Goal: Information Seeking & Learning: Learn about a topic

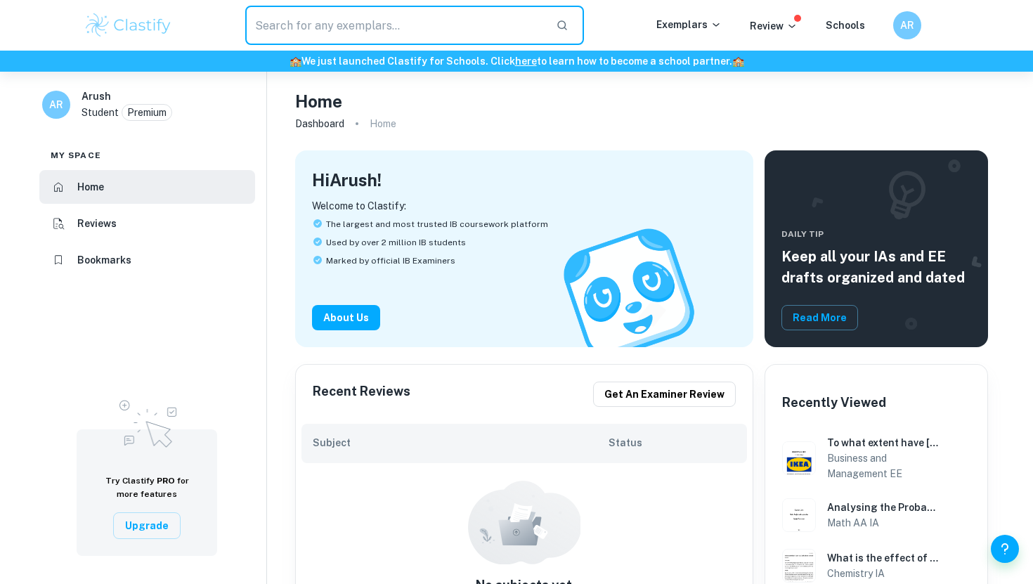
click at [286, 34] on input "text" at bounding box center [394, 25] width 299 height 39
click at [82, 192] on h6 "Home" at bounding box center [90, 186] width 27 height 15
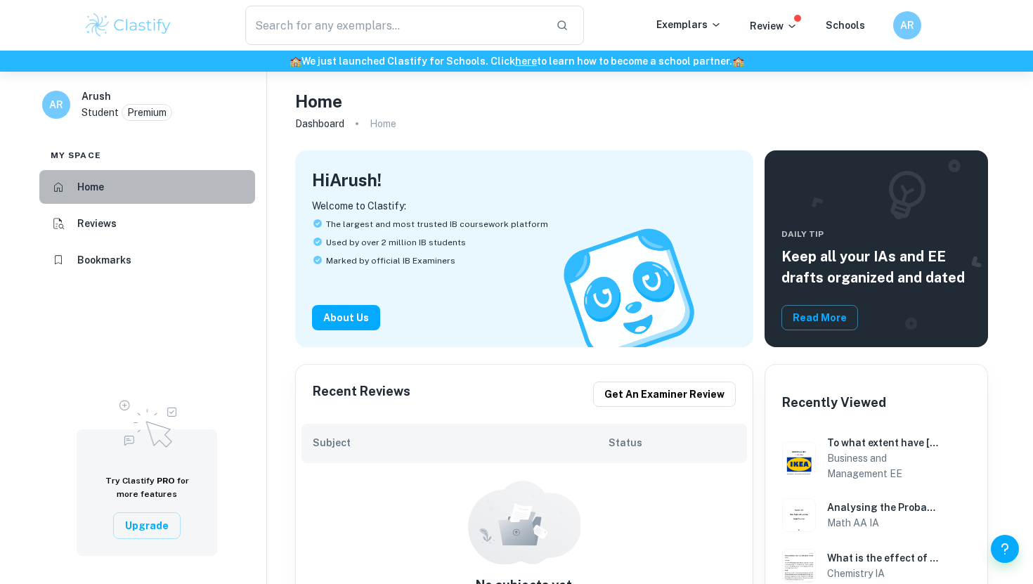
click at [82, 192] on h6 "Home" at bounding box center [90, 186] width 27 height 15
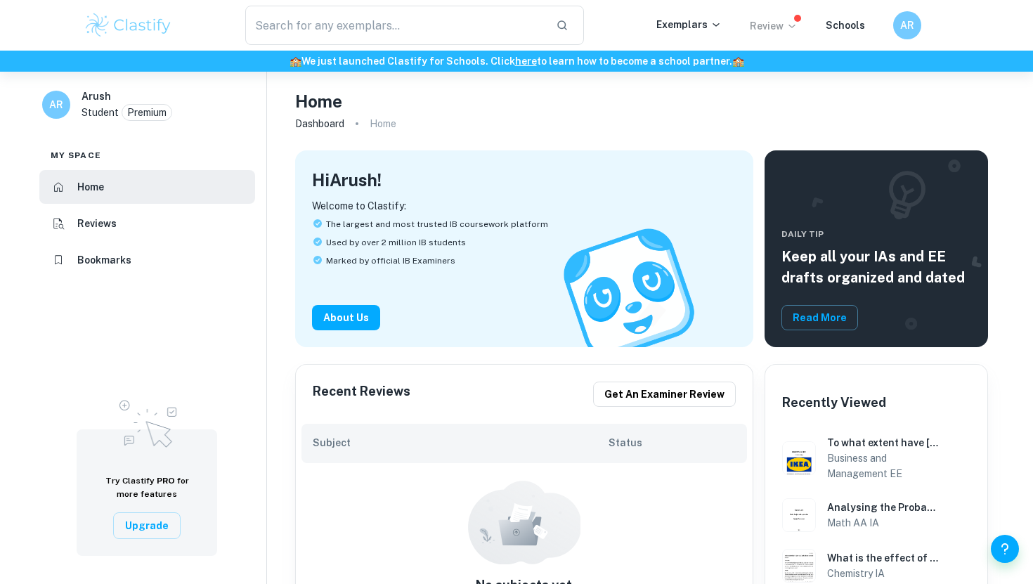
click at [791, 29] on icon at bounding box center [791, 25] width 11 height 11
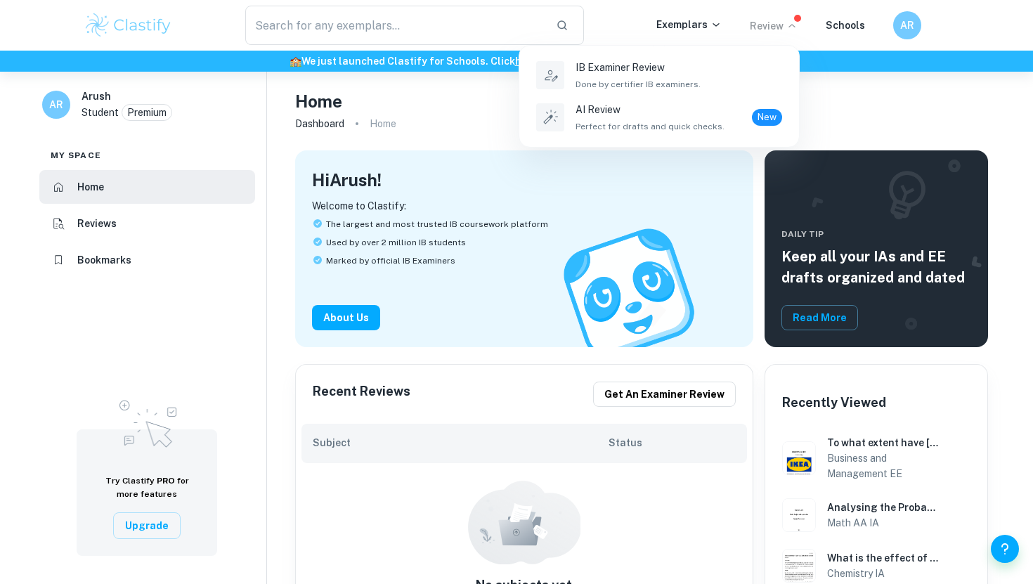
click at [791, 29] on div at bounding box center [516, 292] width 1033 height 584
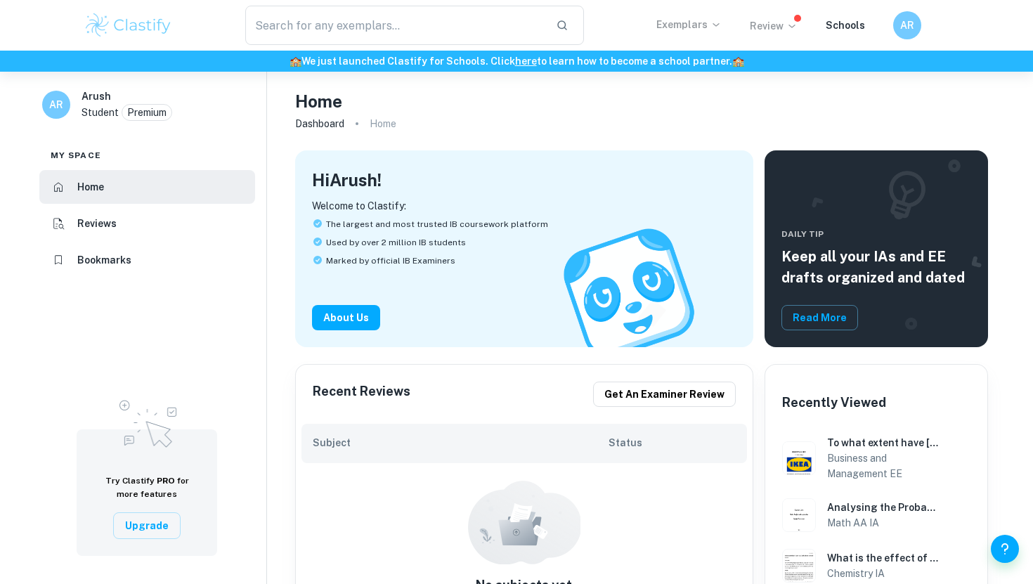
click at [713, 30] on icon at bounding box center [716, 24] width 11 height 11
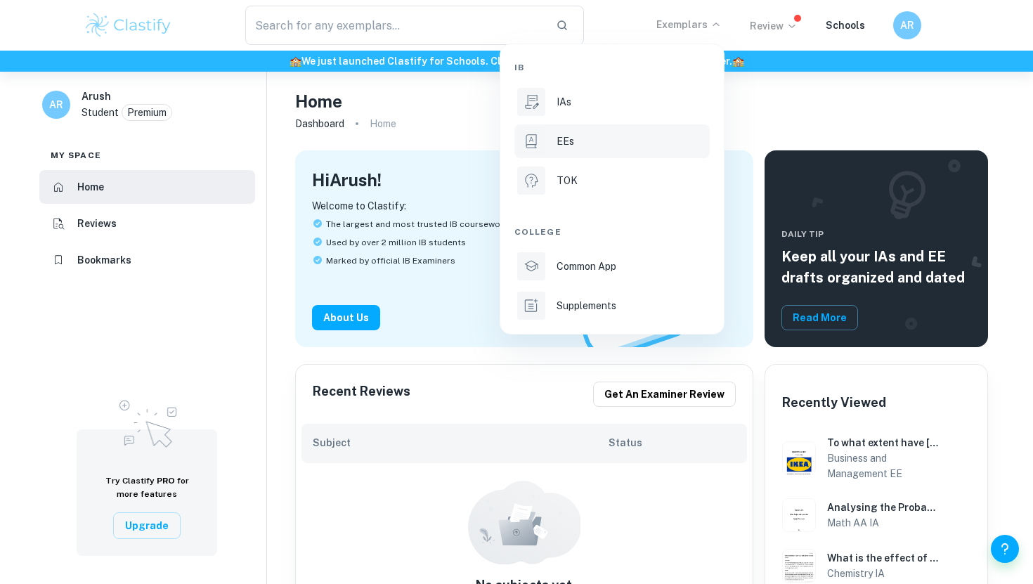
click at [565, 143] on p "EEs" at bounding box center [566, 141] width 18 height 15
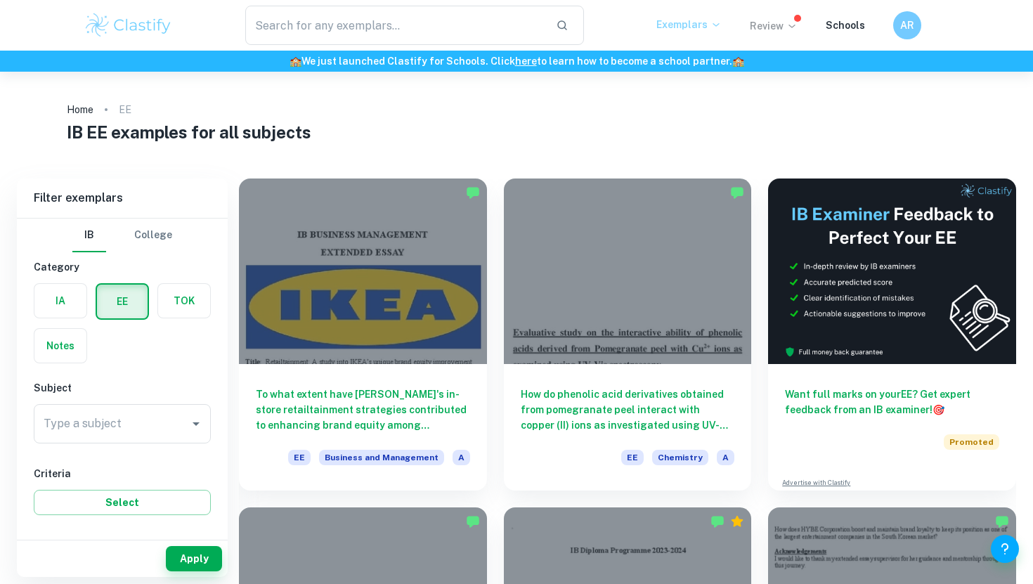
click at [678, 23] on p "Exemplars" at bounding box center [688, 24] width 65 height 15
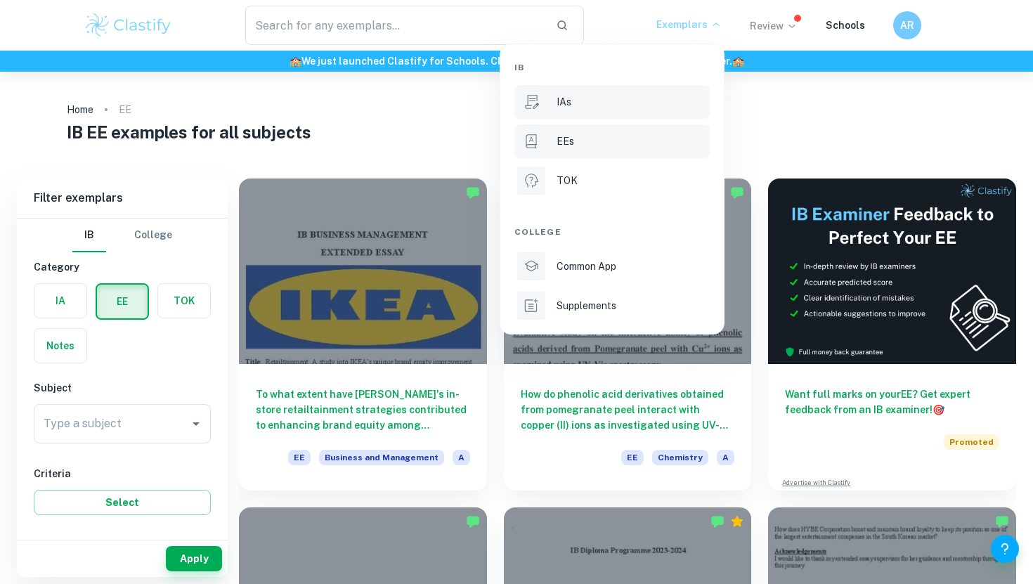
click at [549, 98] on li "IAs" at bounding box center [611, 102] width 195 height 34
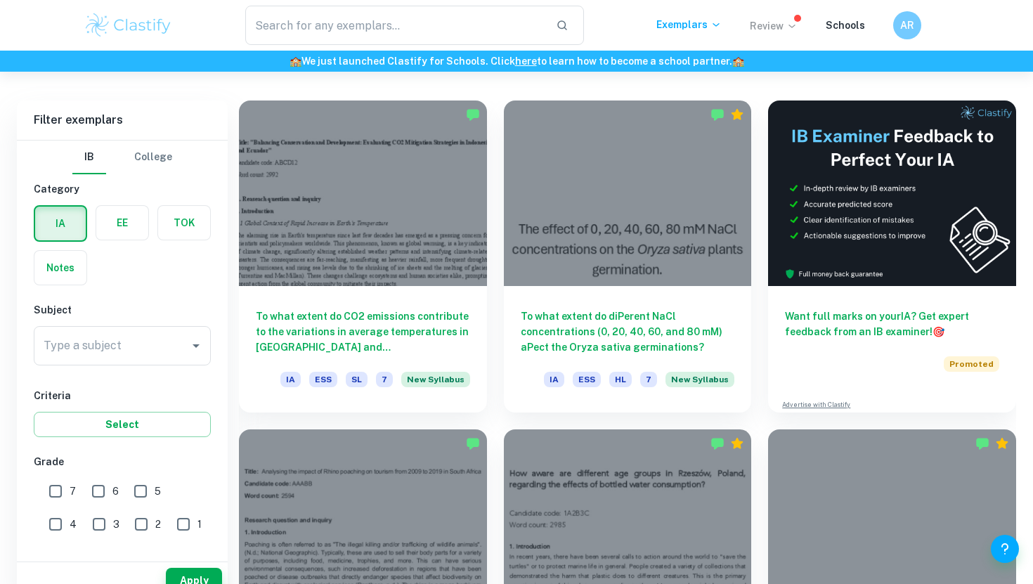
scroll to position [610, 0]
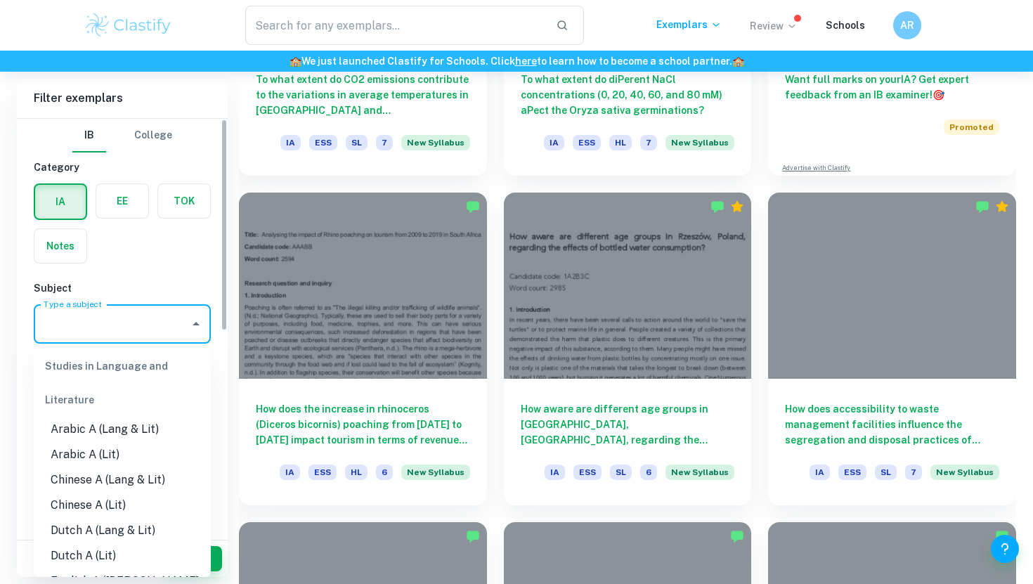
click at [147, 331] on input "Type a subject" at bounding box center [111, 324] width 143 height 27
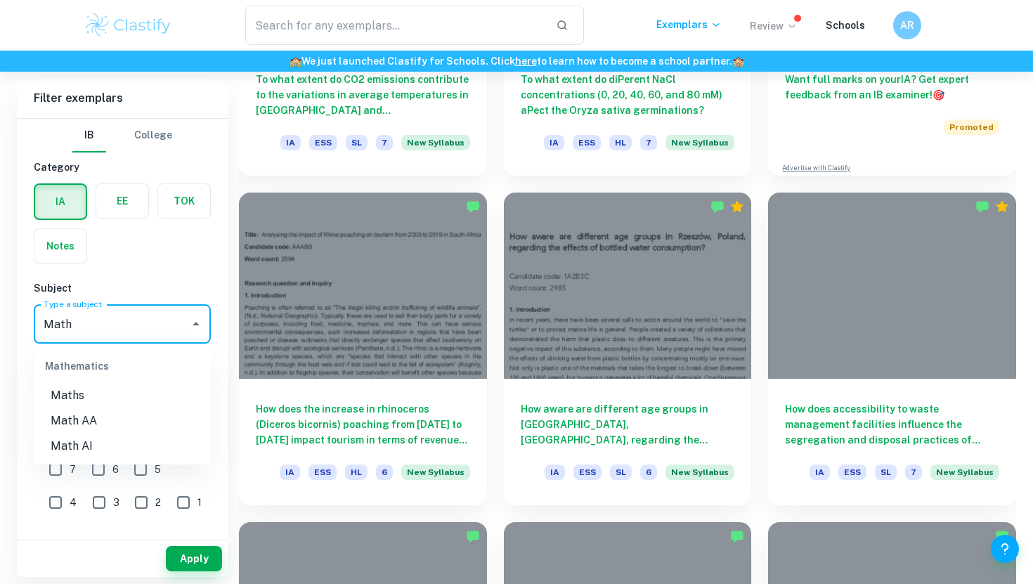
click at [98, 446] on li "Math AI" at bounding box center [122, 446] width 177 height 25
type input "Math AI"
click at [187, 557] on button "Apply" at bounding box center [194, 558] width 56 height 25
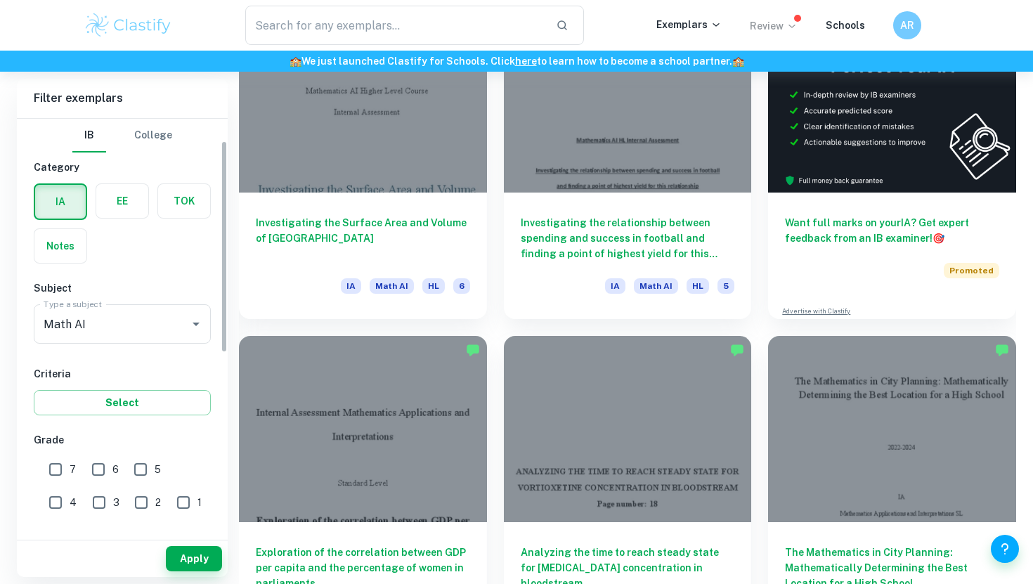
scroll to position [70, 0]
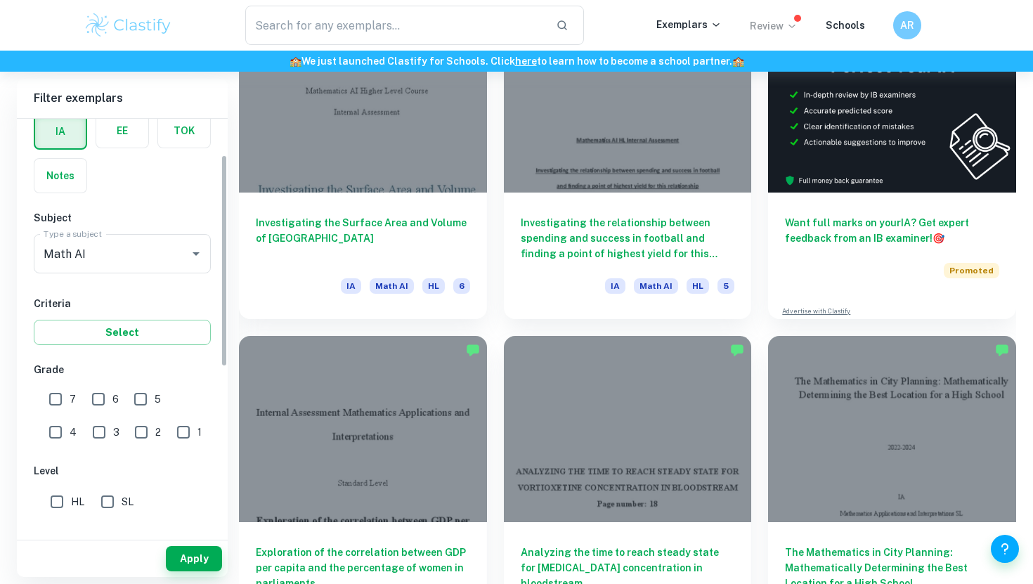
click at [95, 400] on input "6" at bounding box center [98, 399] width 28 height 28
checkbox input "true"
click at [48, 400] on input "7" at bounding box center [55, 399] width 28 height 28
checkbox input "true"
click at [206, 555] on button "Apply" at bounding box center [194, 558] width 56 height 25
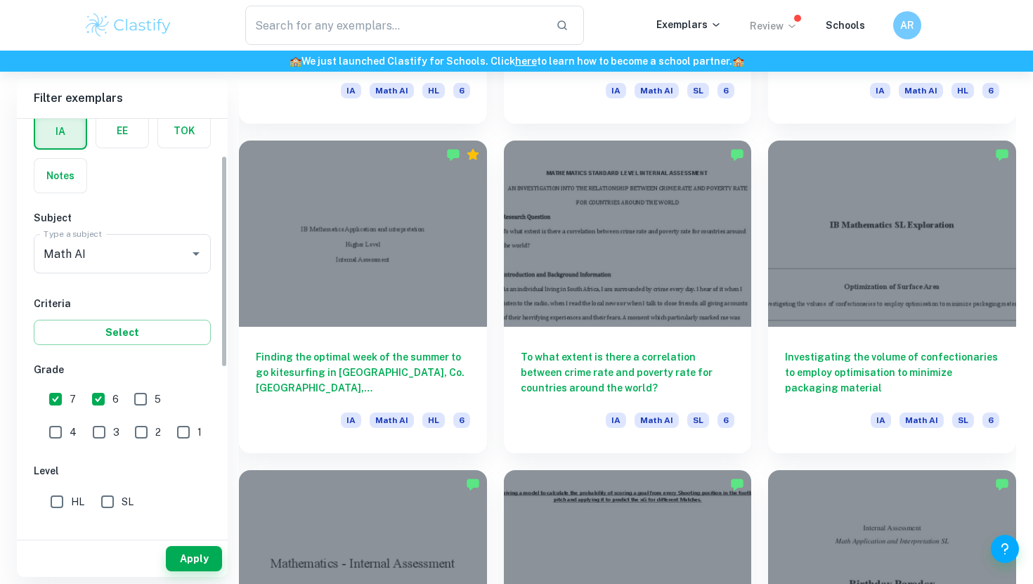
scroll to position [84, 0]
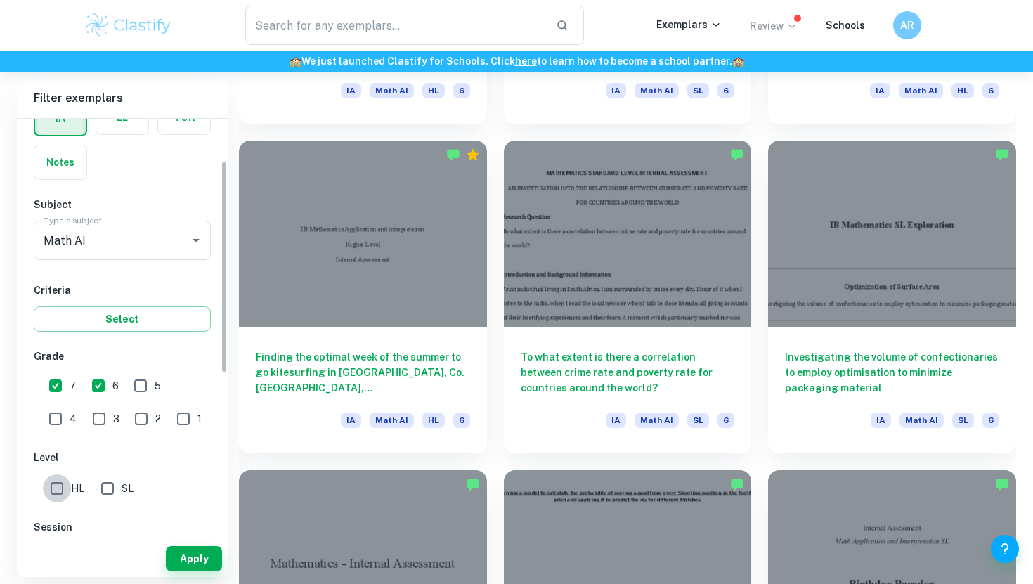
click at [48, 494] on input "HL" at bounding box center [57, 488] width 28 height 28
checkbox input "true"
click at [195, 552] on button "Apply" at bounding box center [194, 558] width 56 height 25
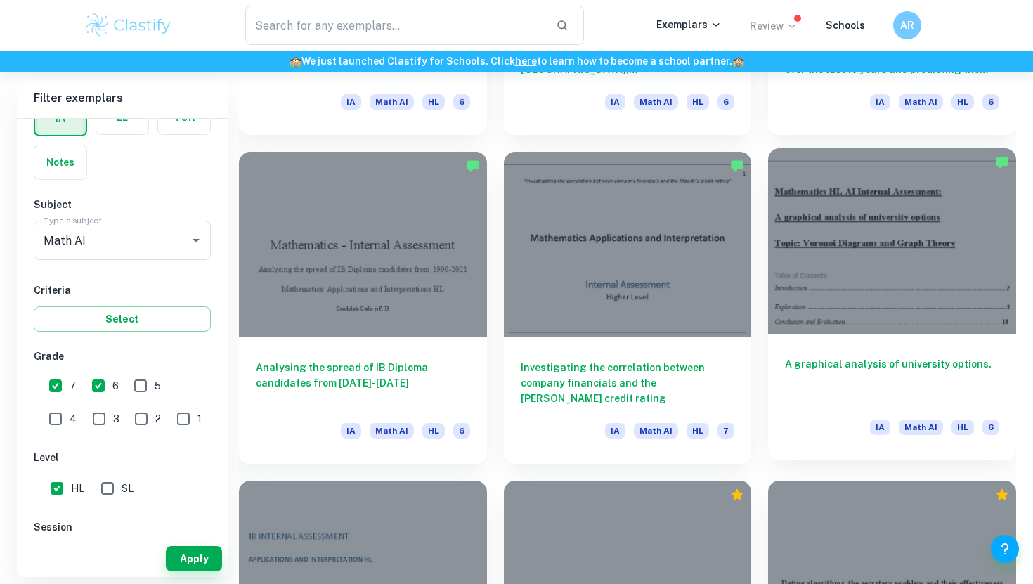
scroll to position [981, 0]
click at [924, 302] on div at bounding box center [892, 241] width 248 height 186
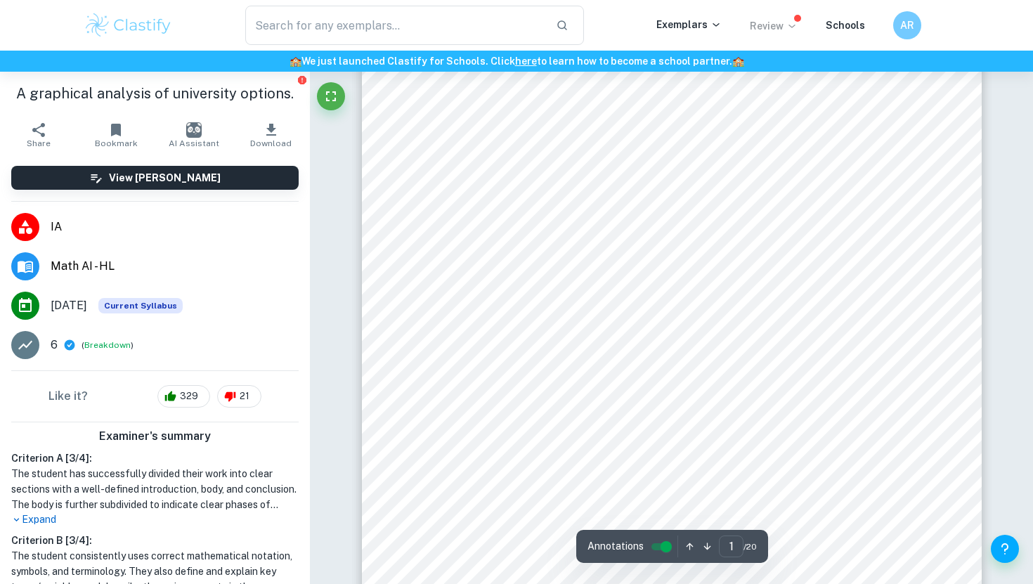
scroll to position [45, 0]
type input "3"
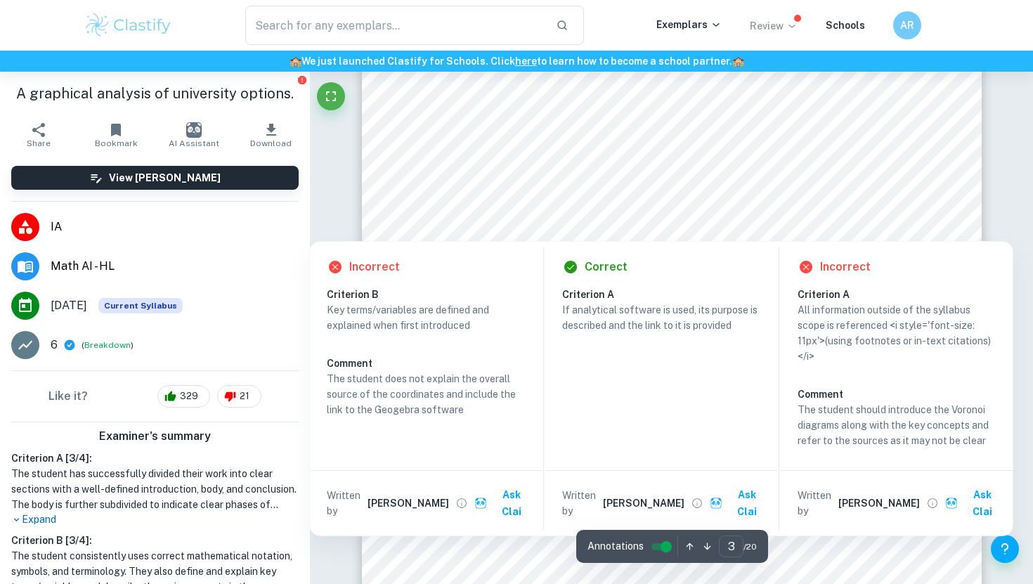
scroll to position [2075, 0]
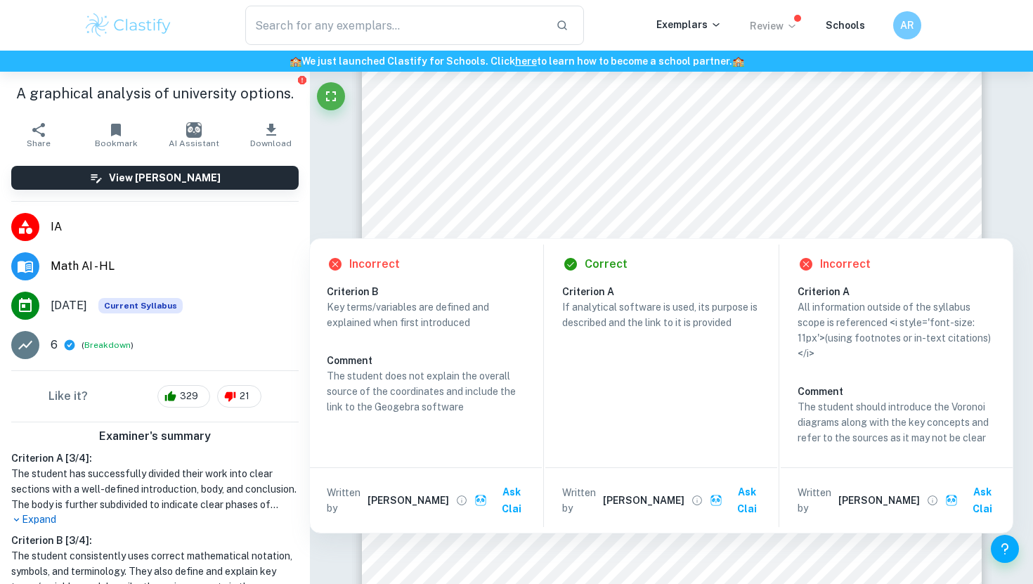
click at [393, 495] on h6 "[PERSON_NAME]" at bounding box center [409, 500] width 82 height 15
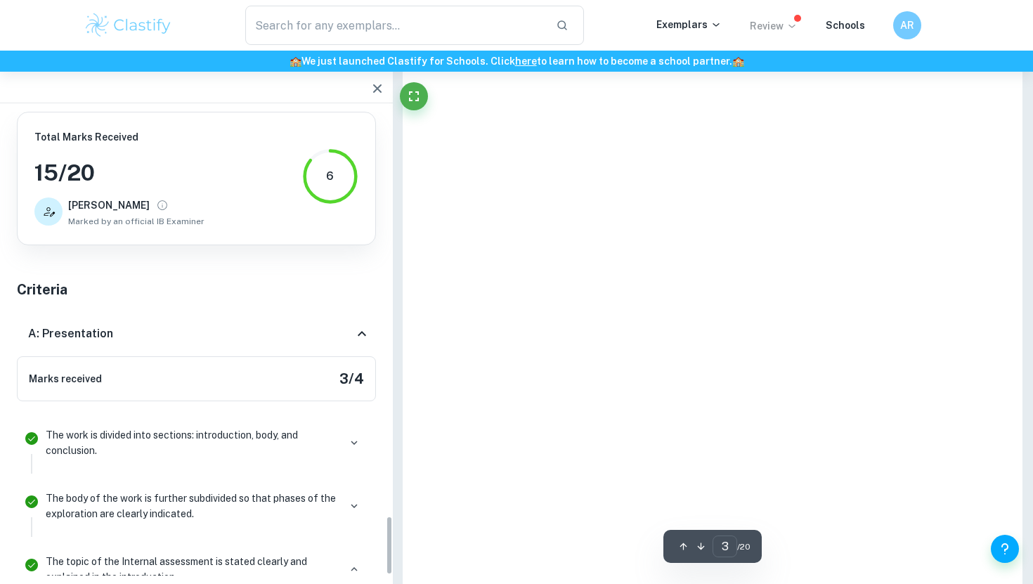
scroll to position [2539, 0]
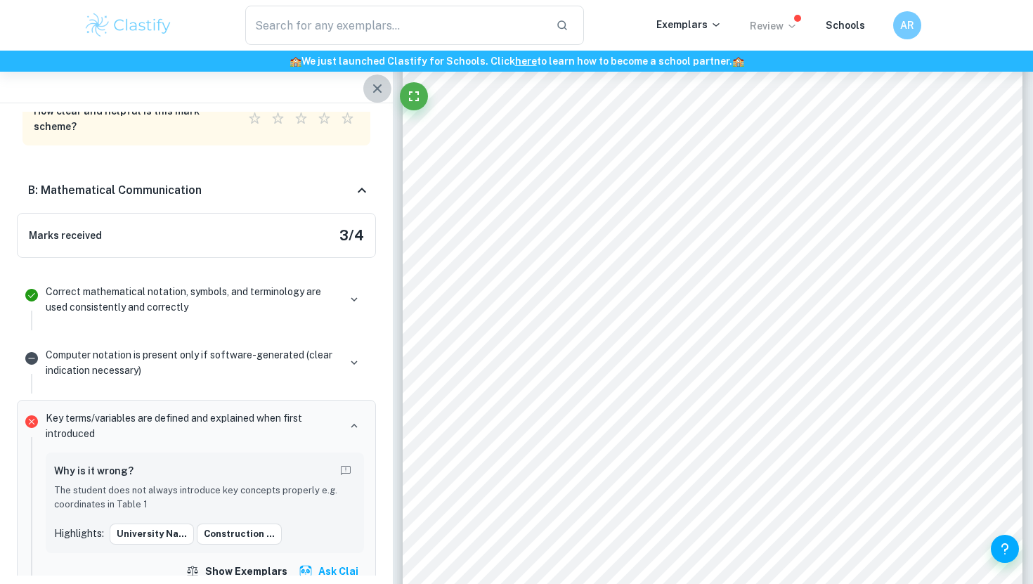
click at [376, 91] on icon "button" at bounding box center [377, 88] width 17 height 17
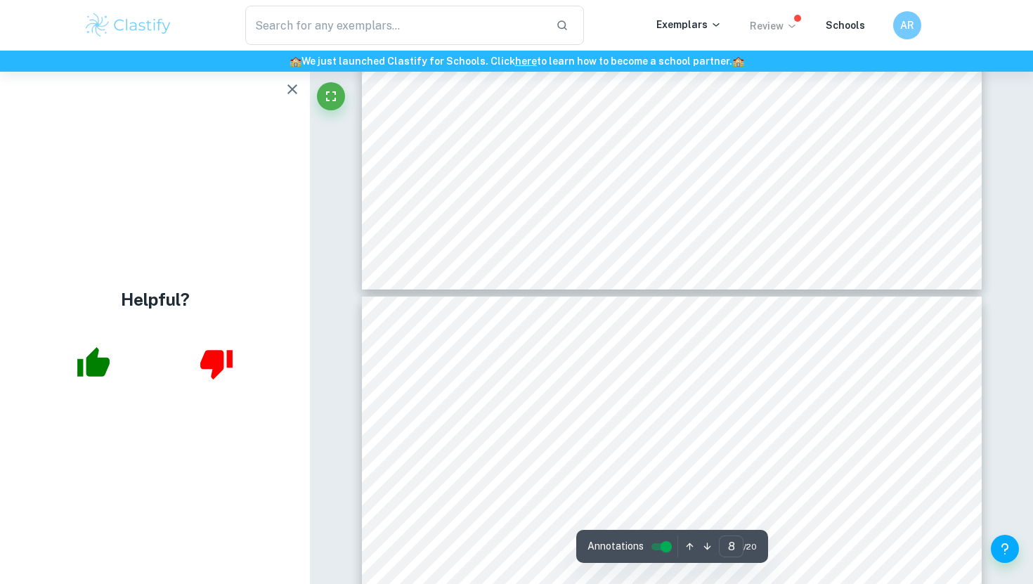
scroll to position [6862, 0]
click at [289, 87] on icon "button" at bounding box center [292, 89] width 17 height 17
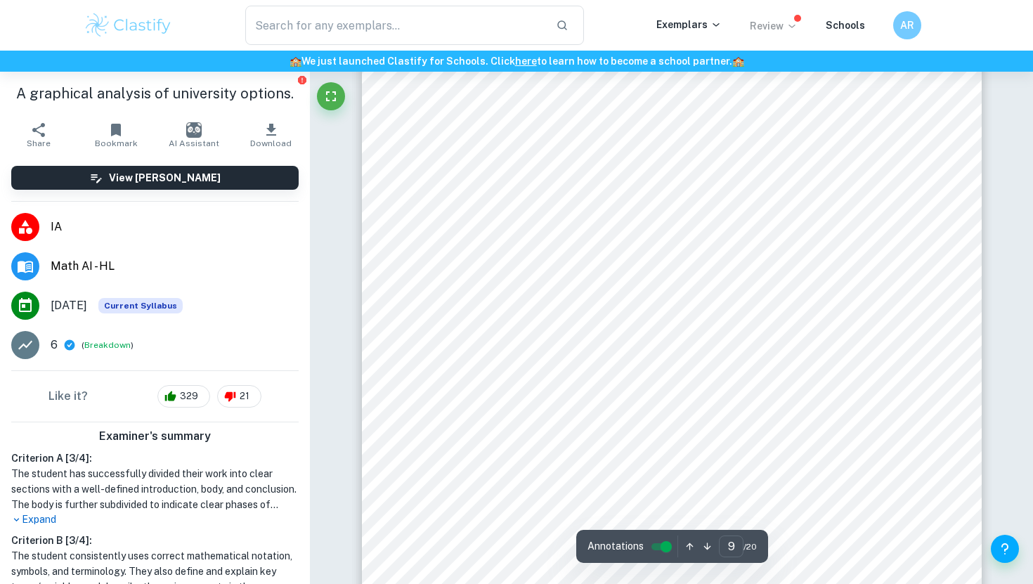
scroll to position [7309, 0]
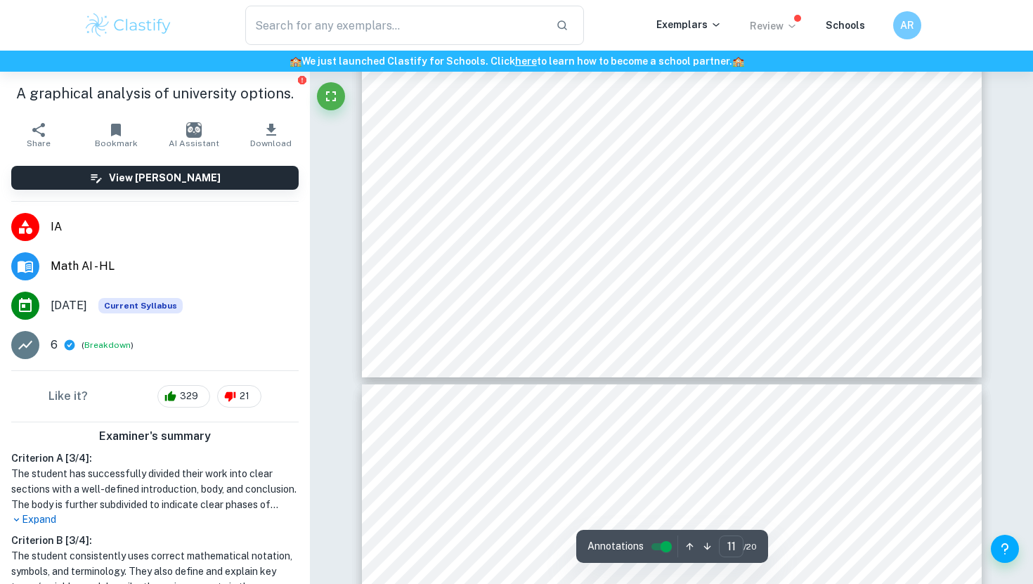
type input "12"
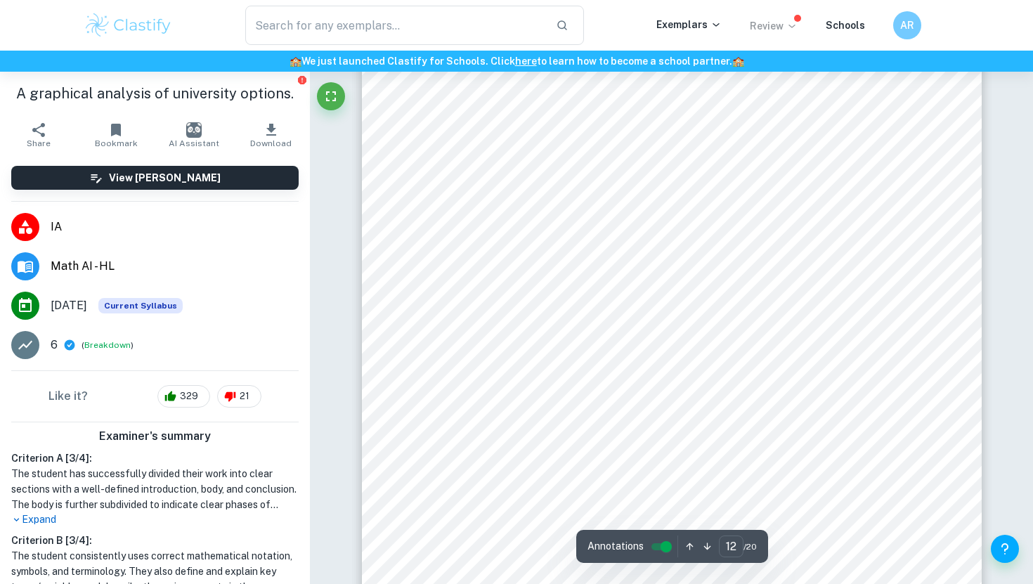
scroll to position [9823, 0]
